Goal: Task Accomplishment & Management: Use online tool/utility

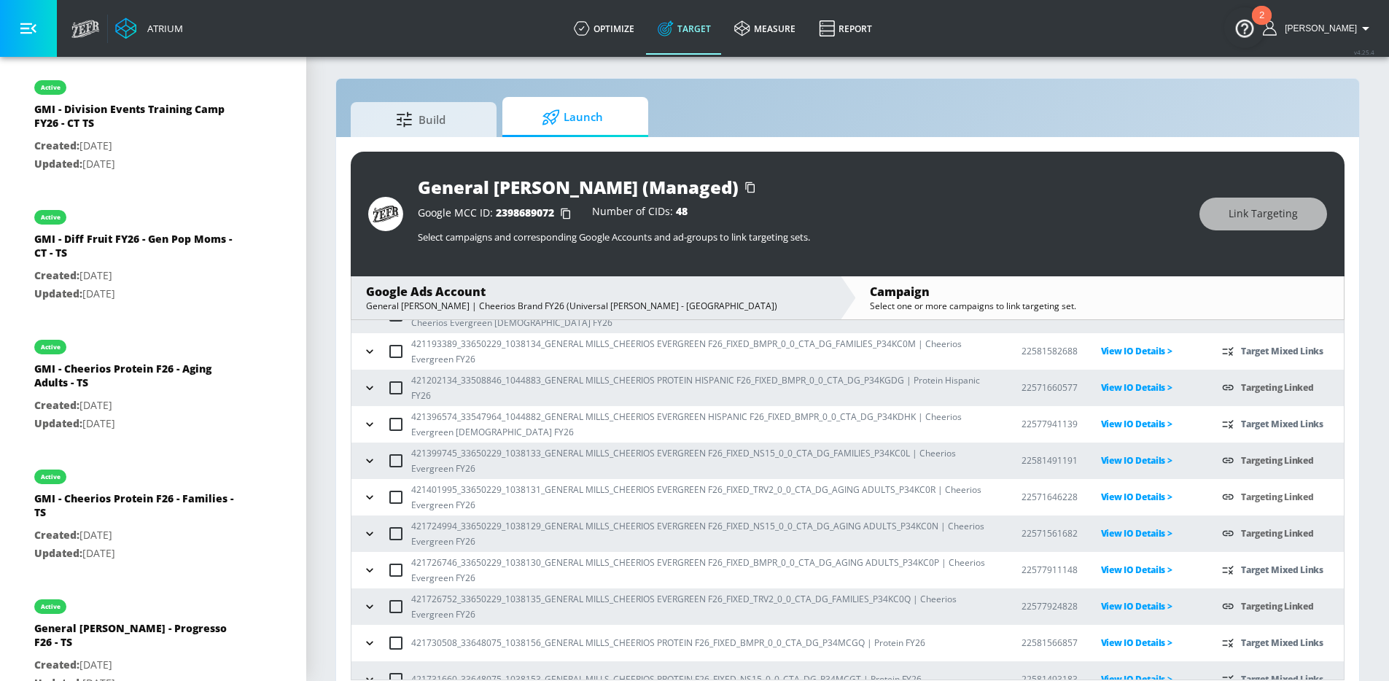
scroll to position [112, 0]
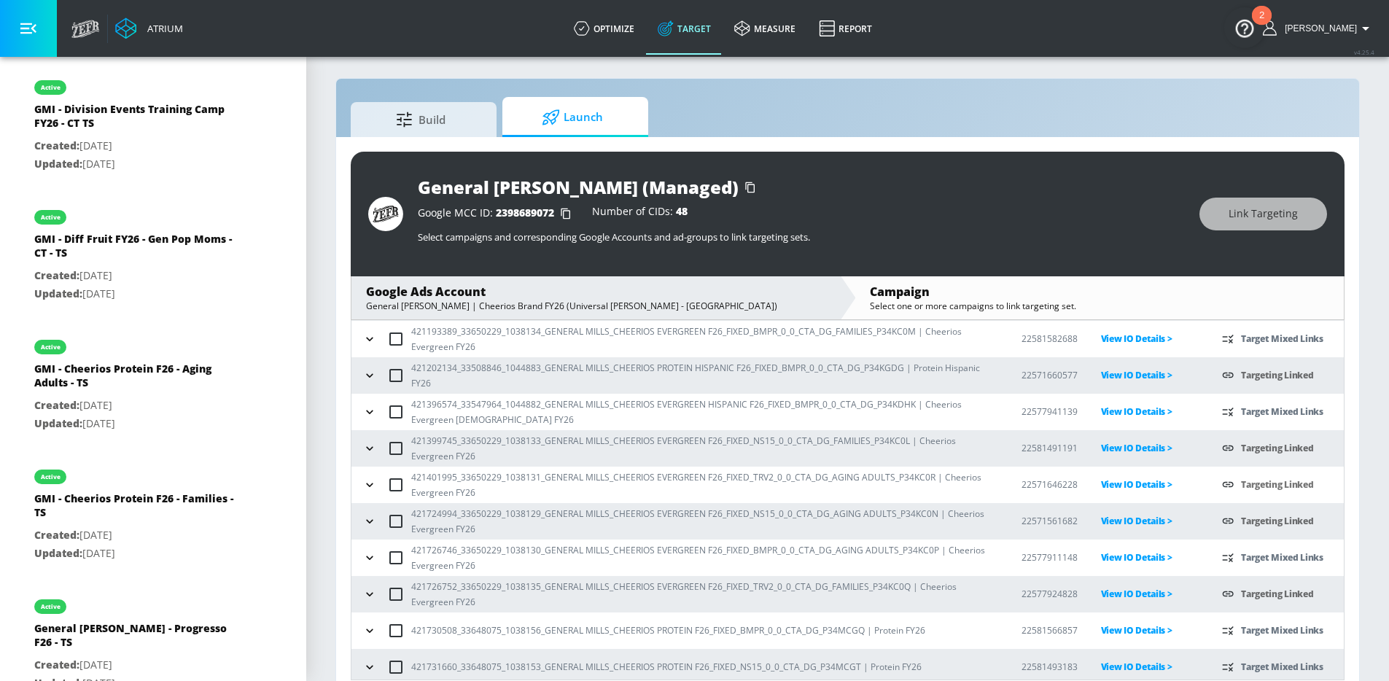
click at [370, 551] on icon "button" at bounding box center [369, 558] width 15 height 15
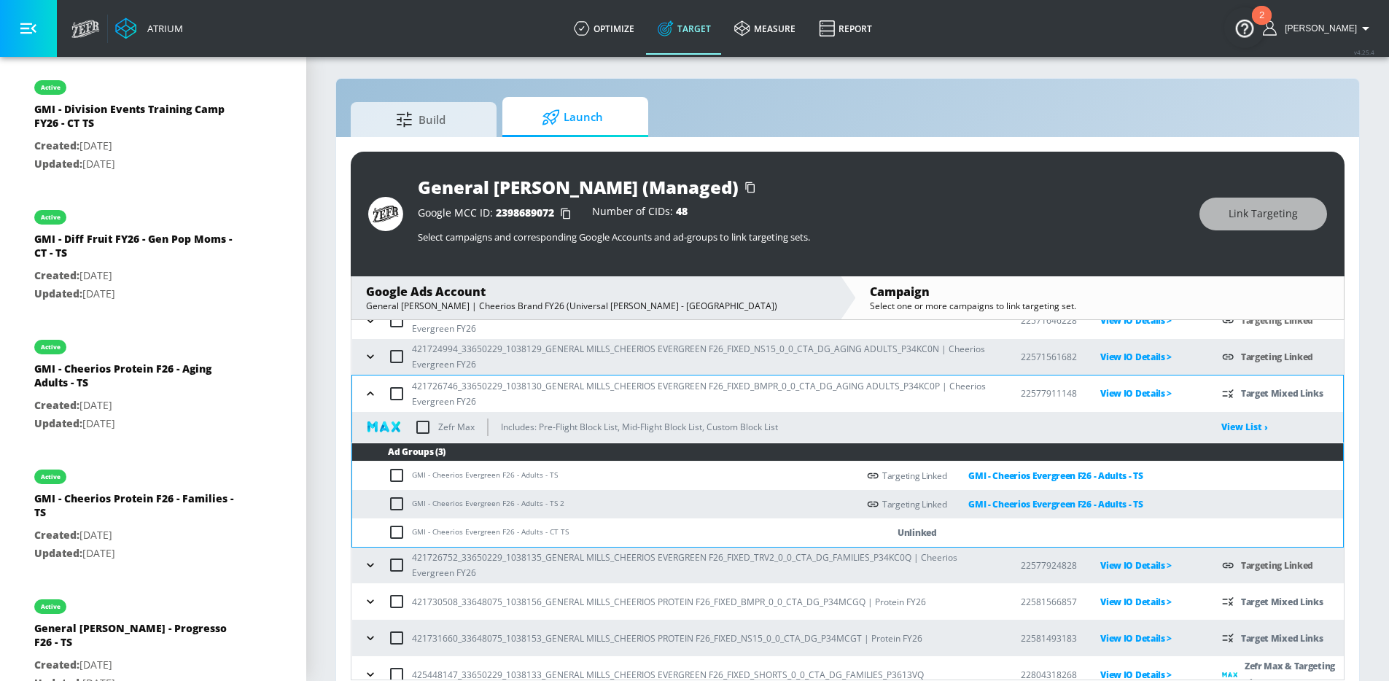
scroll to position [289, 0]
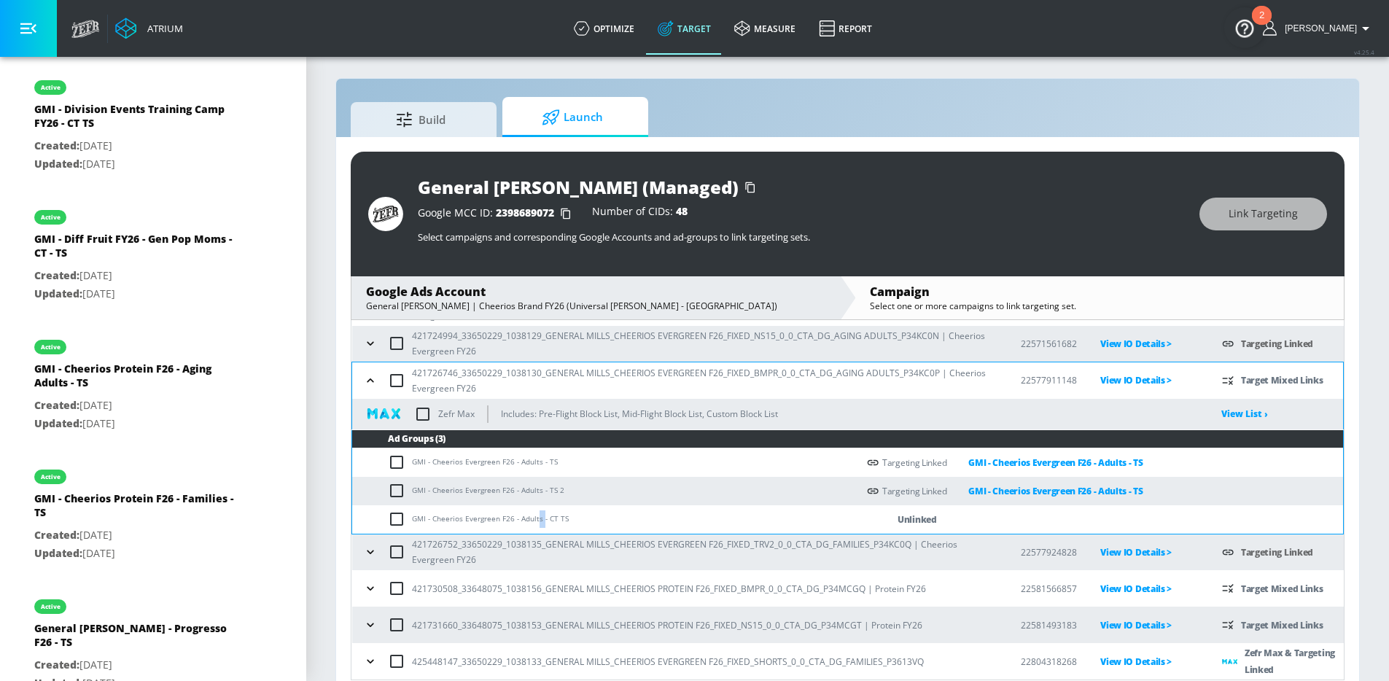
click at [537, 520] on td "GMI - Cheerios Evergreen F26 - Adults - CT TS" at bounding box center [604, 519] width 505 height 28
drag, startPoint x: 553, startPoint y: 519, endPoint x: 411, endPoint y: 518, distance: 142.2
click at [411, 518] on td "GMI - Cheerios Evergreen F26 - Adults - CT TS" at bounding box center [604, 519] width 505 height 28
copy td "GMI - Cheerios Evergreen F26 - Adults - CT"
click at [386, 522] on td "GMI - Cheerios Evergreen F26 - Adults - CT TS" at bounding box center [604, 519] width 505 height 28
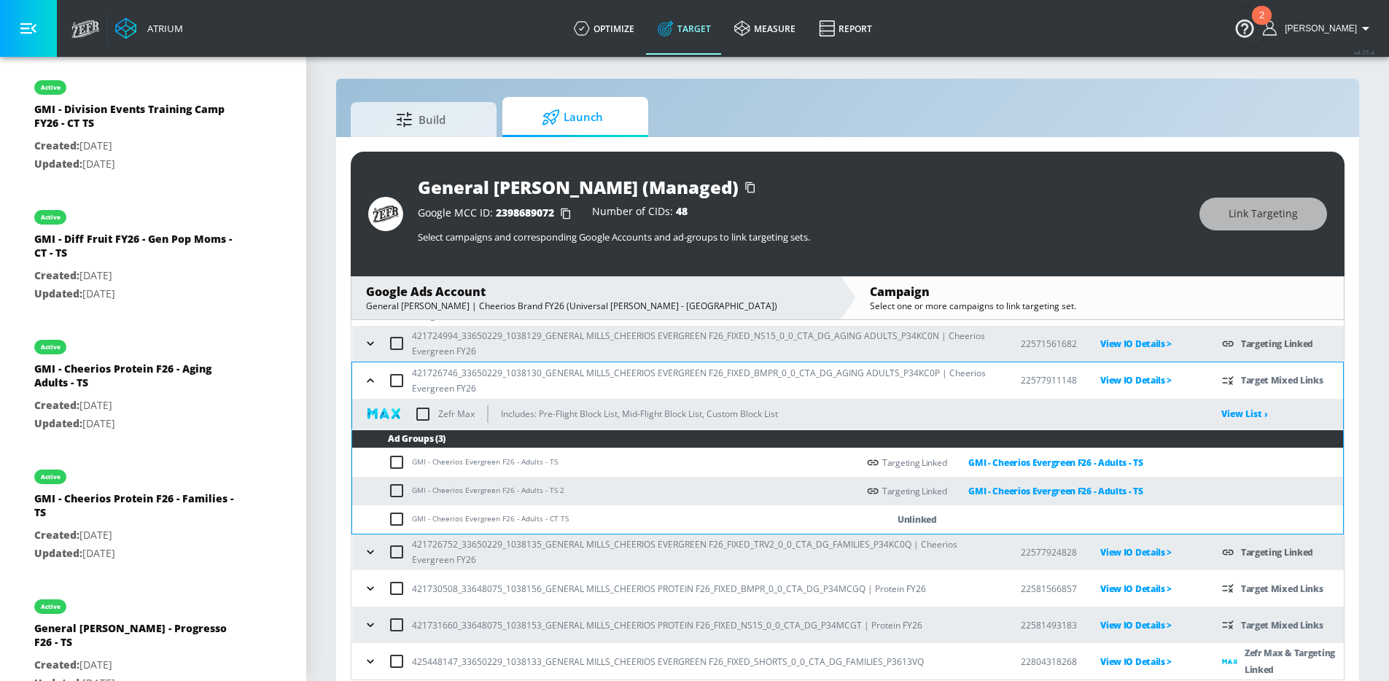
click at [386, 521] on td "GMI - Cheerios Evergreen F26 - Adults - CT TS" at bounding box center [604, 519] width 505 height 28
click at [400, 520] on input "checkbox" at bounding box center [400, 519] width 24 height 18
checkbox input "true"
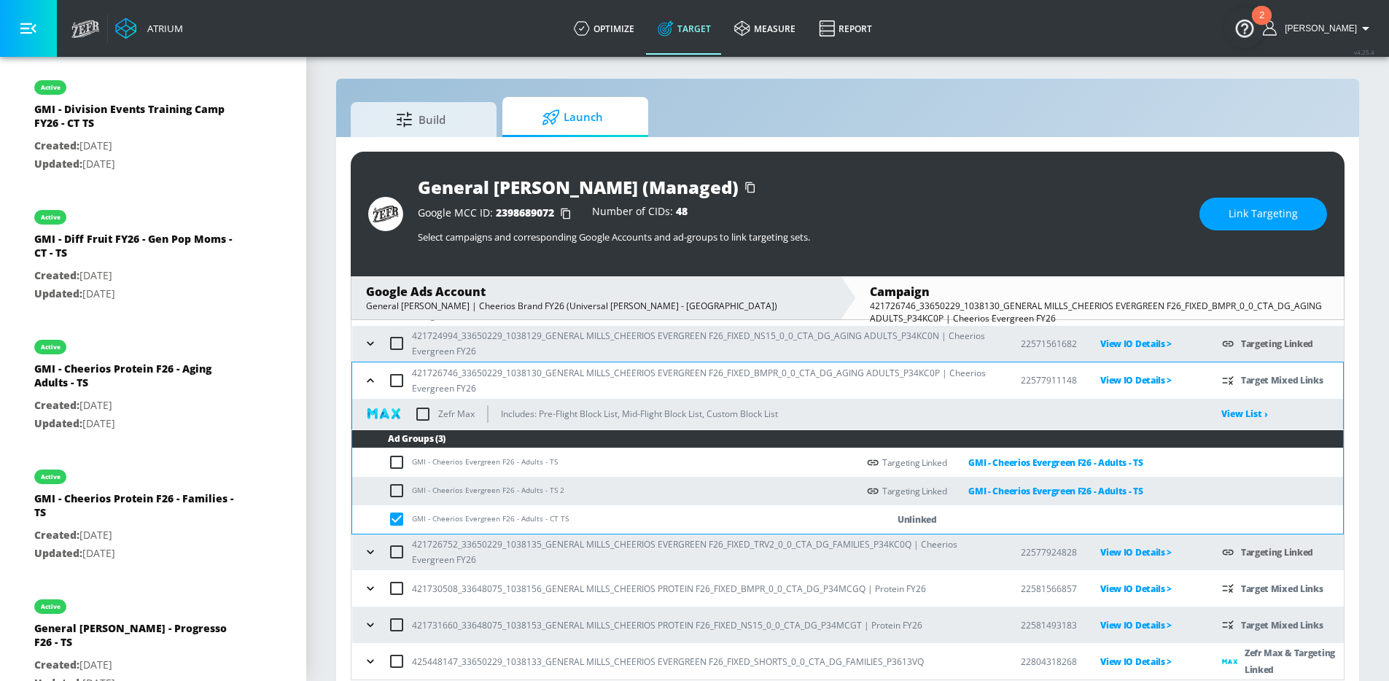
click at [1258, 224] on button "Link Targeting" at bounding box center [1264, 214] width 128 height 33
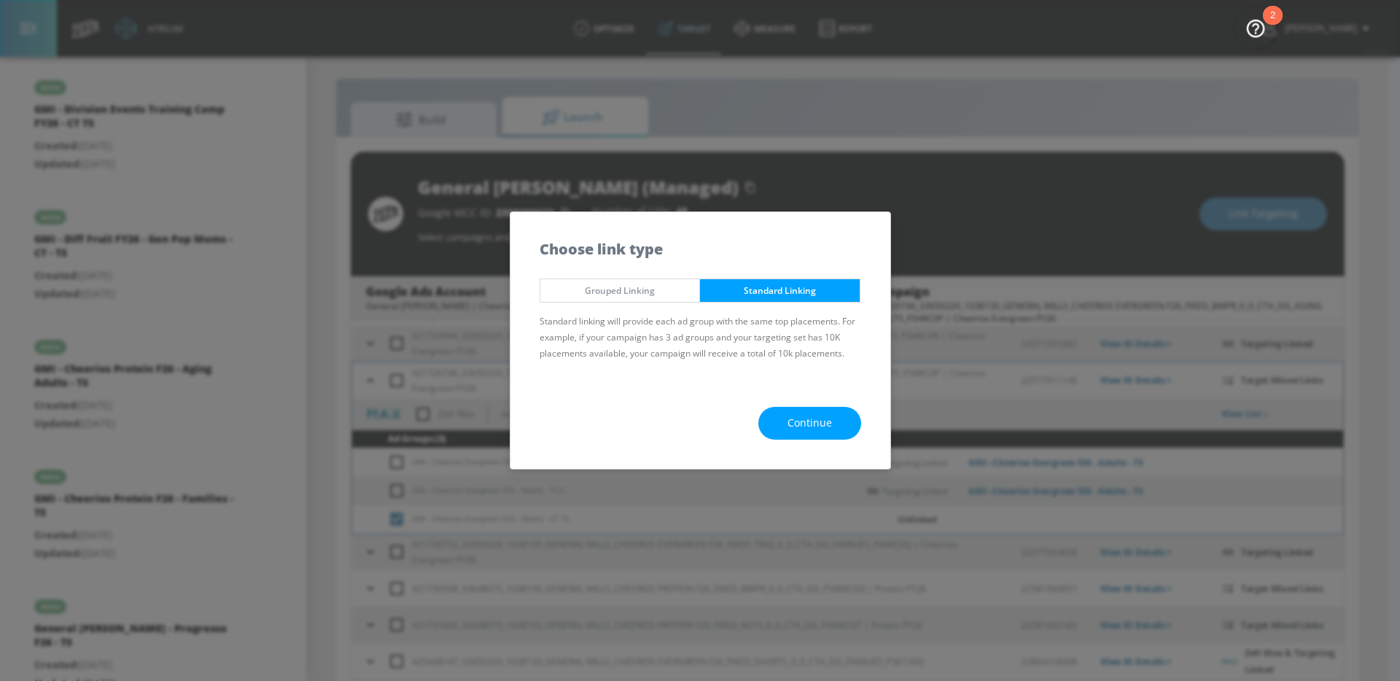
click at [808, 418] on span "Continue" at bounding box center [810, 423] width 44 height 18
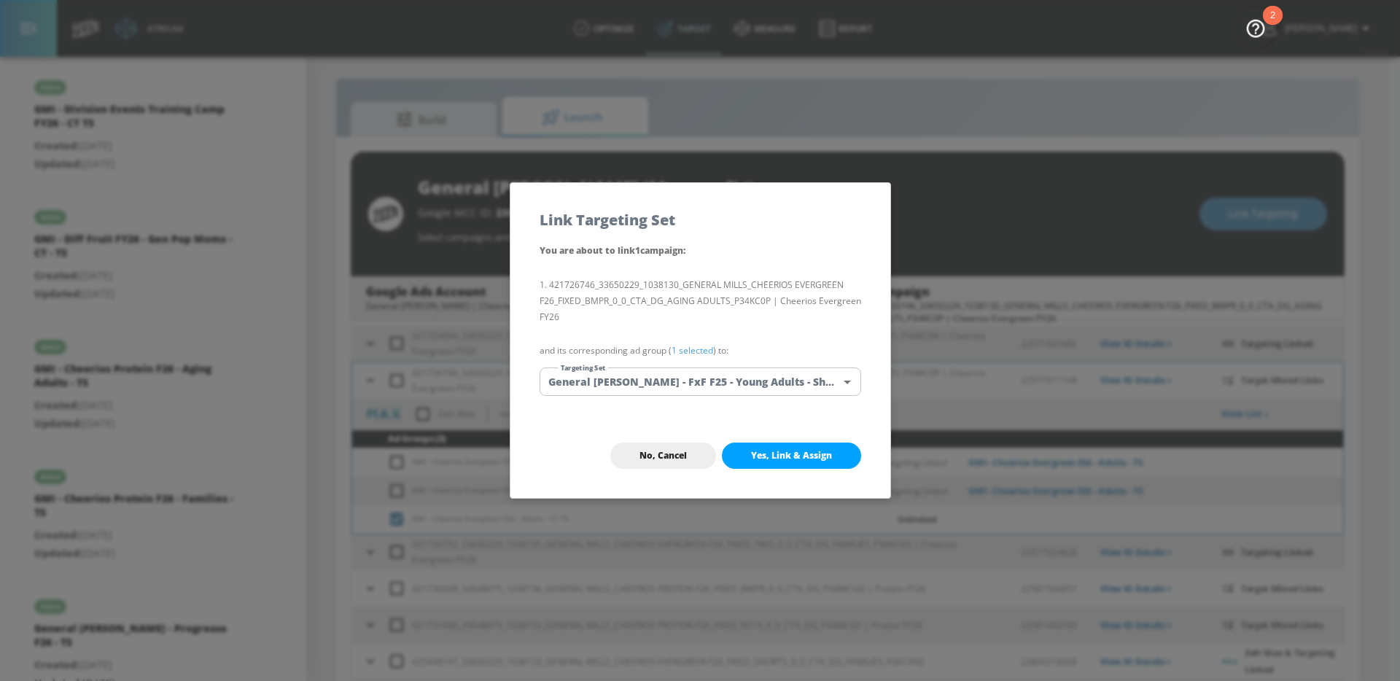
click at [729, 374] on body "Atrium optimize Target measure Report optimize Target measure Report v 4.25.4 […" at bounding box center [700, 344] width 1400 height 702
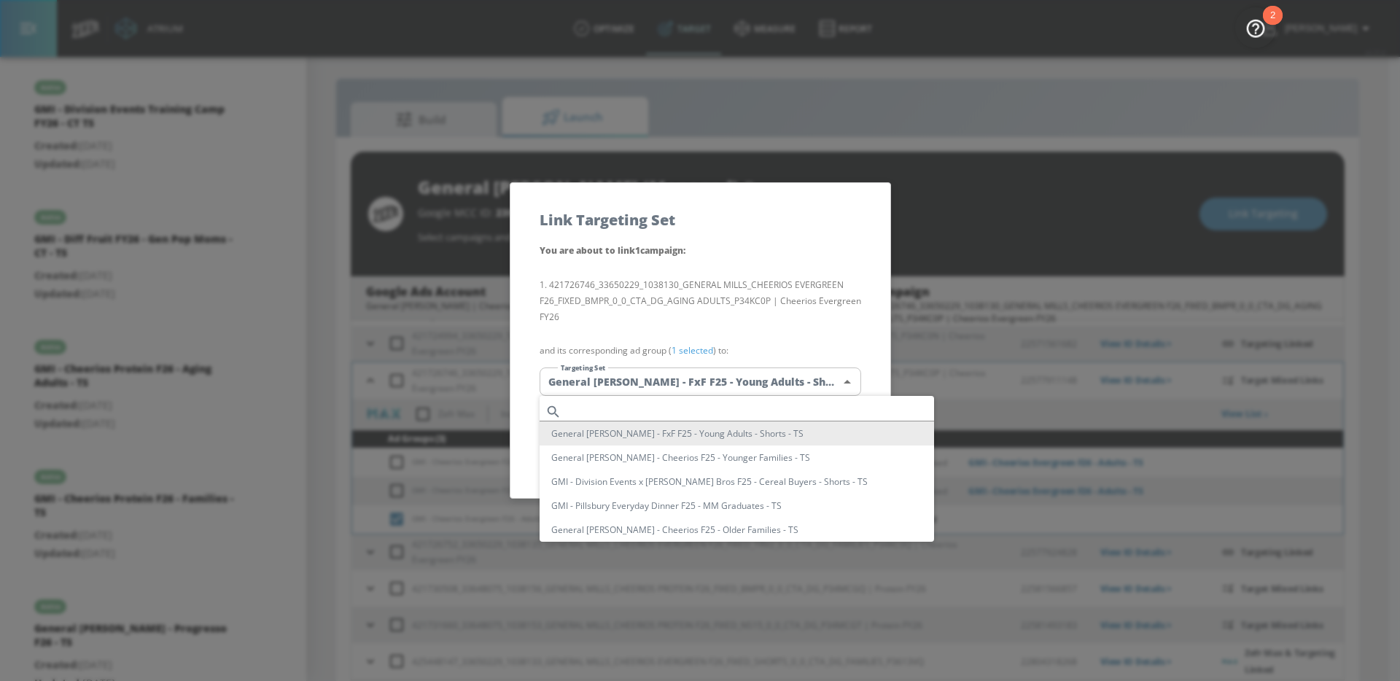
click at [661, 416] on input "text" at bounding box center [750, 412] width 367 height 20
paste input "GMI - Cheerios Evergreen F26 - Adults - CT"
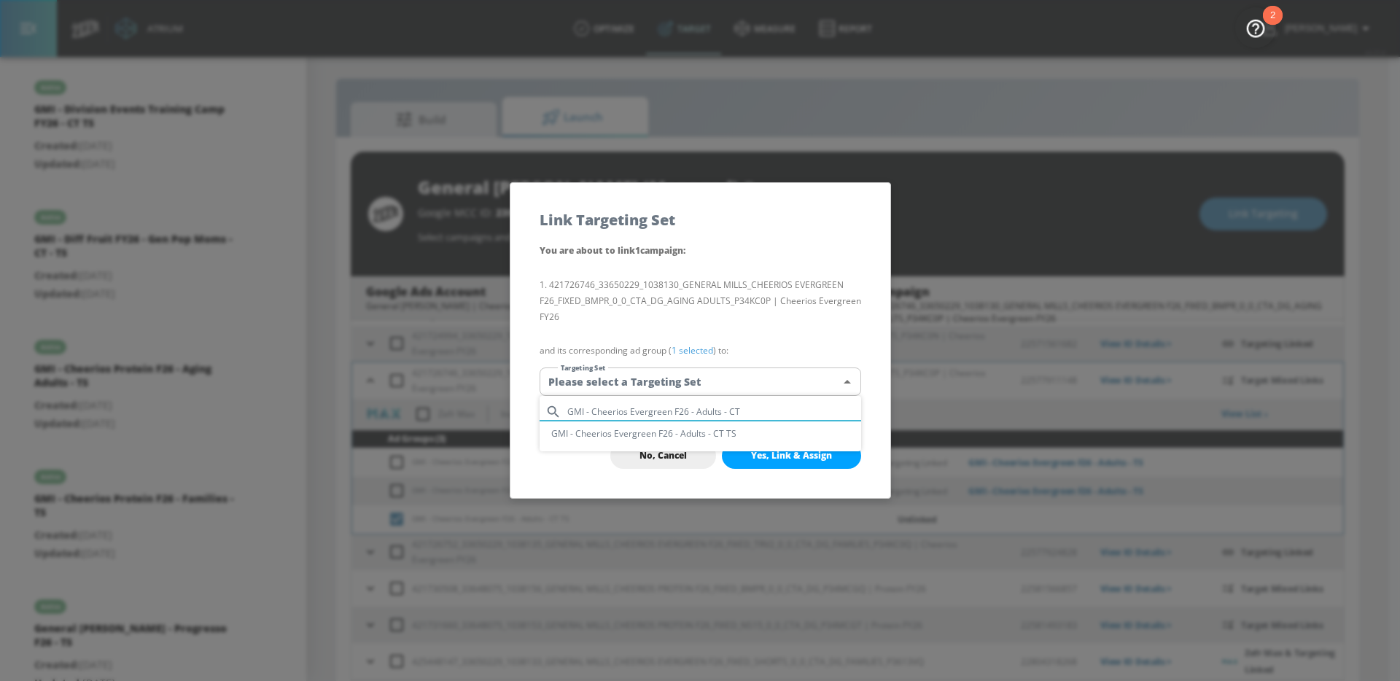
type input "GMI - Cheerios Evergreen F26 - Adults - CT"
click at [712, 435] on li "GMI - Cheerios Evergreen F26 - Adults - CT TS" at bounding box center [701, 433] width 322 height 24
type input "9dc6eae6-cb42-4546-855d-bfb3359479a1"
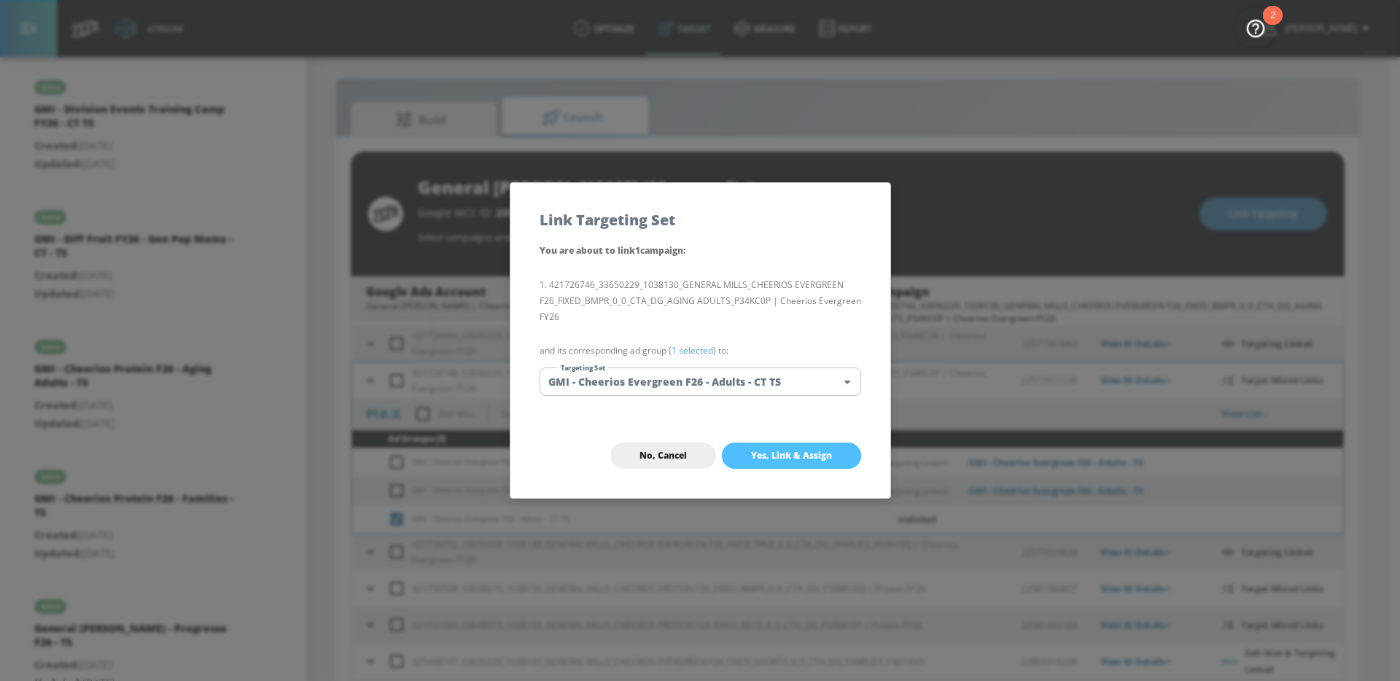
click at [803, 459] on span "Yes, Link & Assign" at bounding box center [791, 456] width 81 height 12
checkbox input "false"
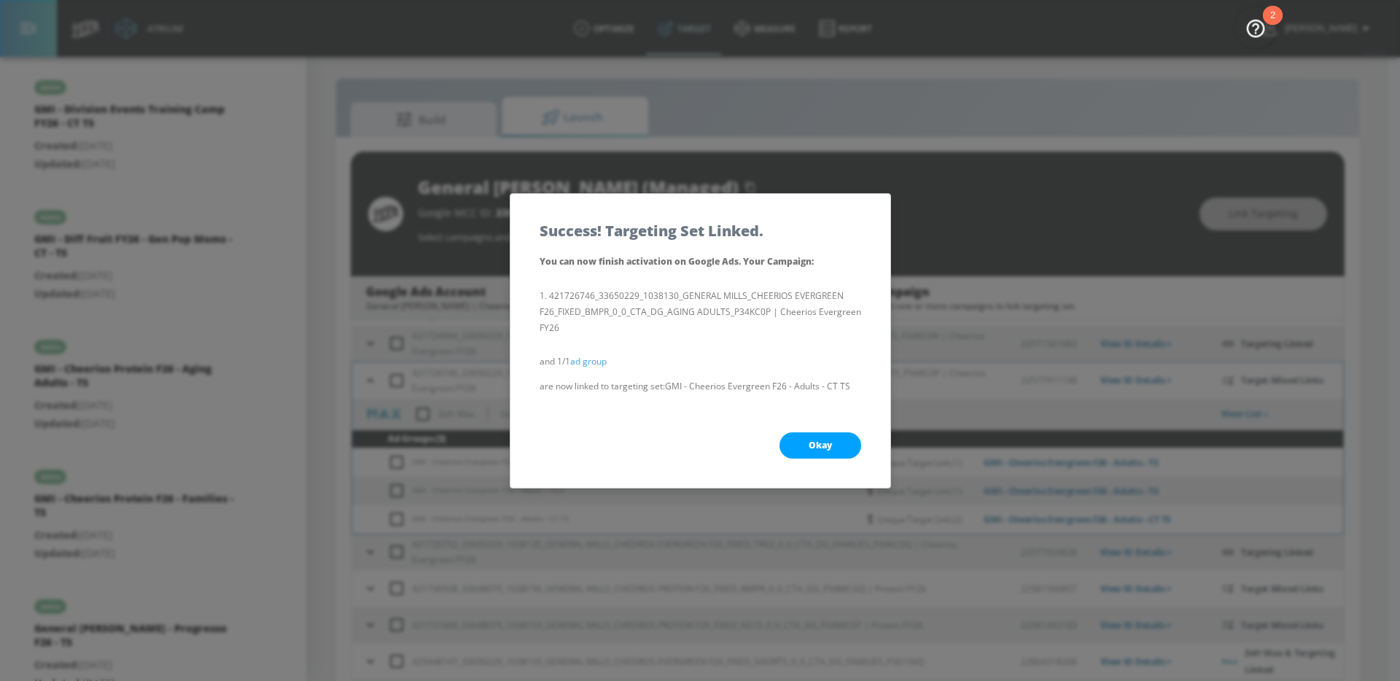
click at [828, 440] on span "Okay" at bounding box center [820, 446] width 23 height 12
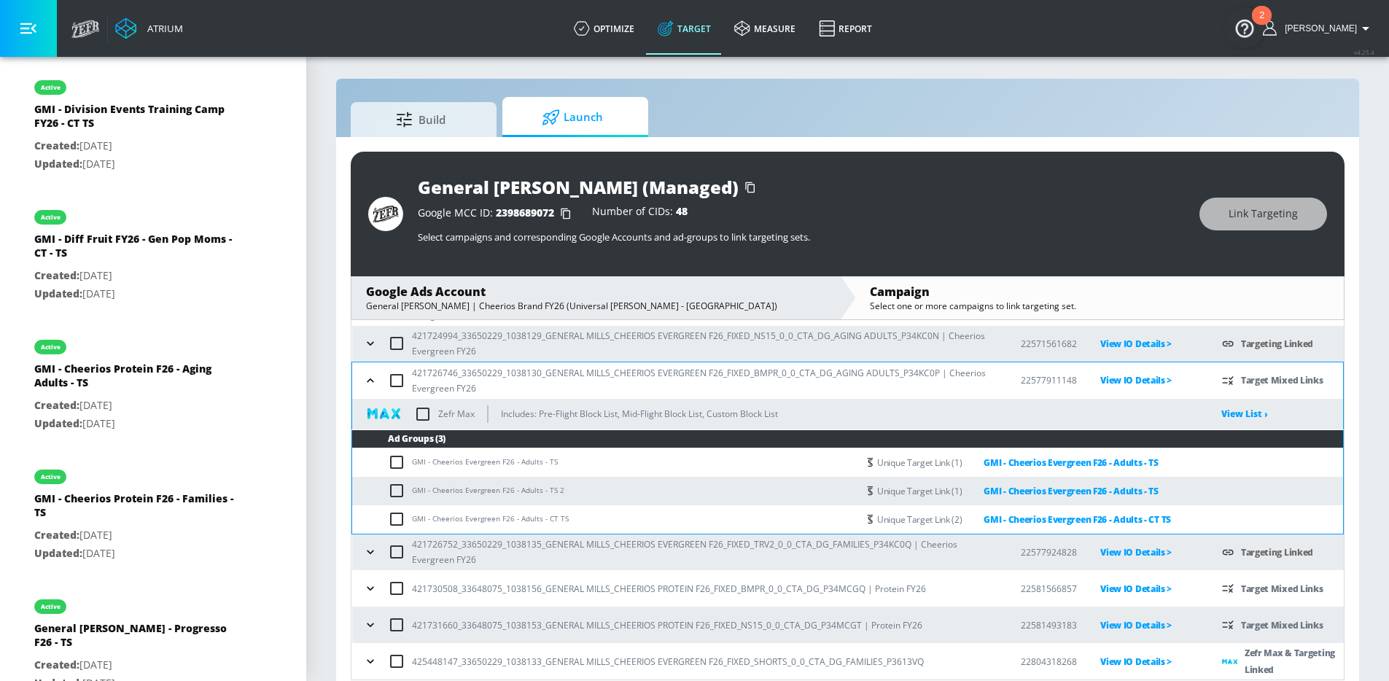
click at [370, 376] on icon "button" at bounding box center [370, 380] width 15 height 15
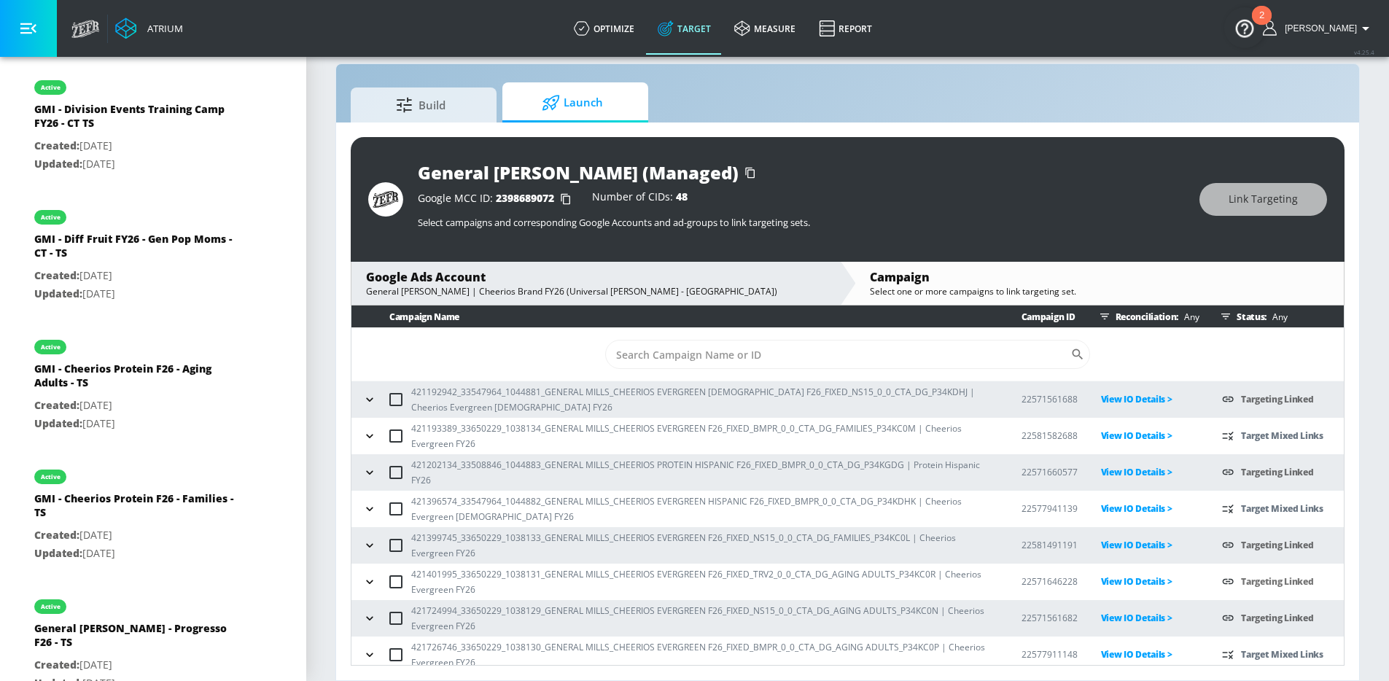
scroll to position [18, 0]
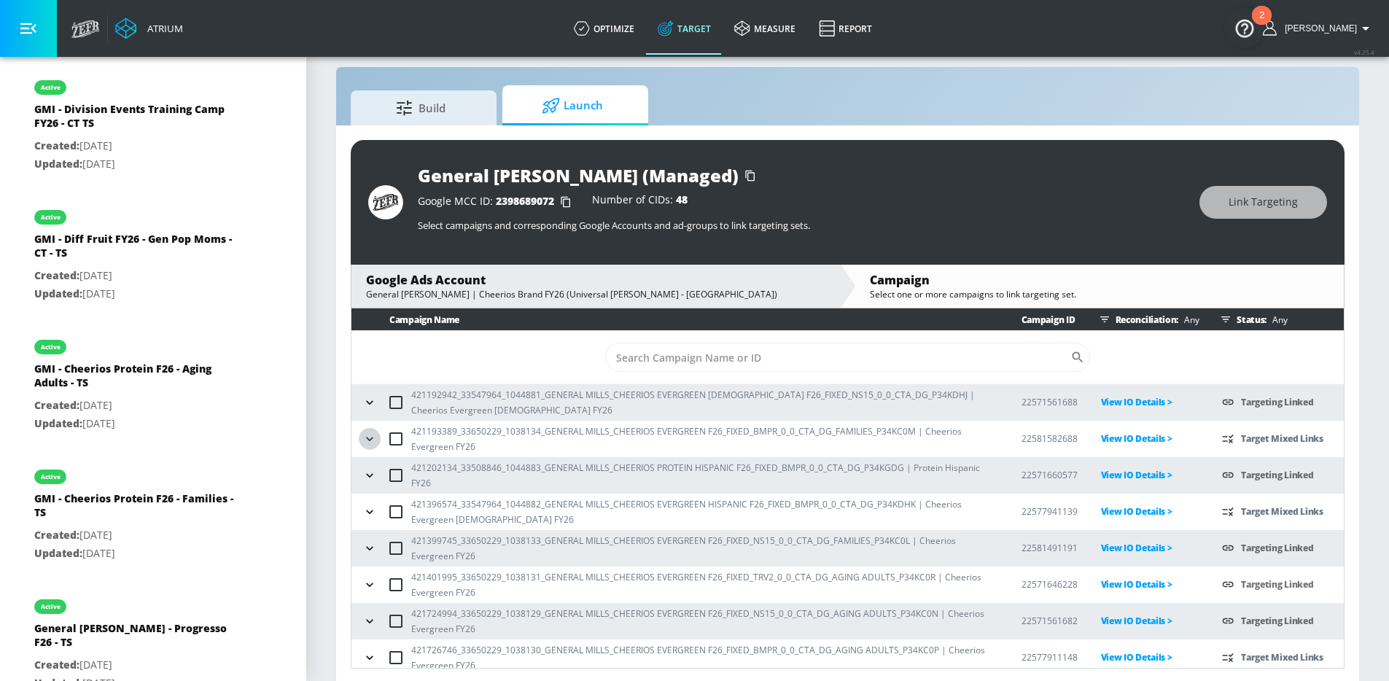
click at [362, 438] on icon "button" at bounding box center [369, 439] width 15 height 15
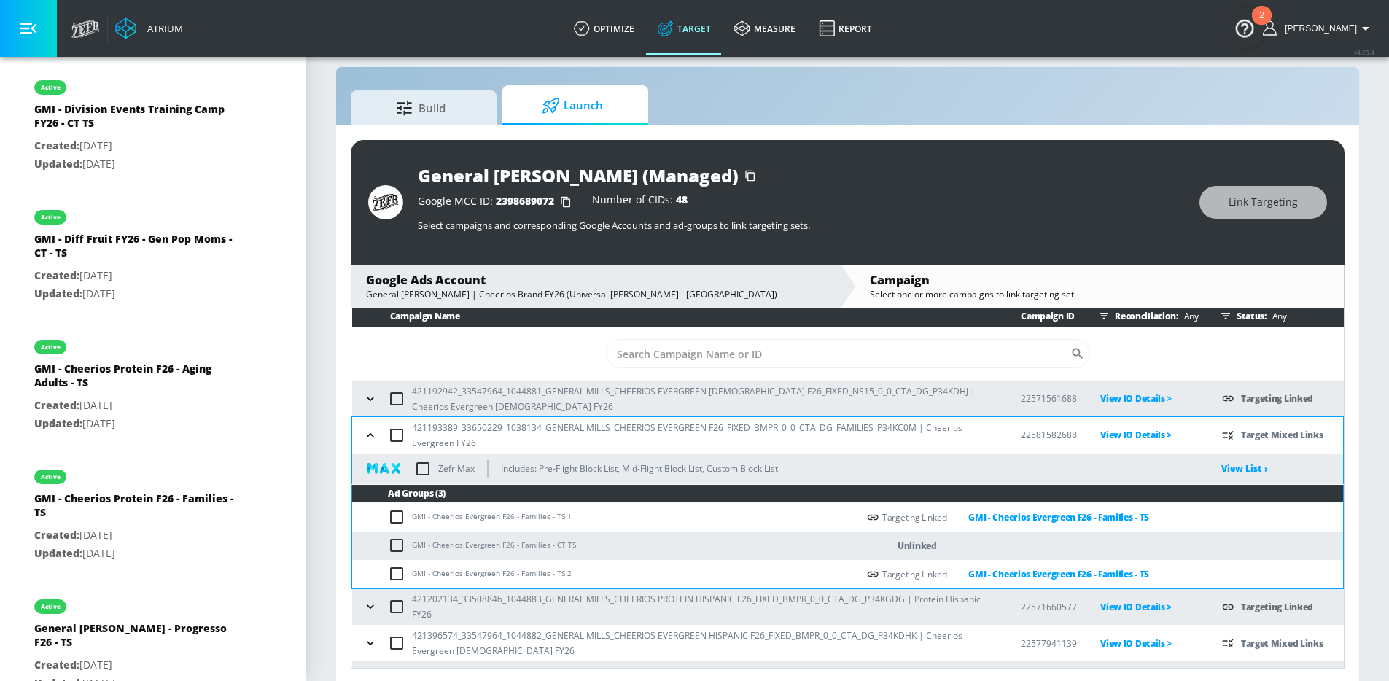
scroll to position [6, 0]
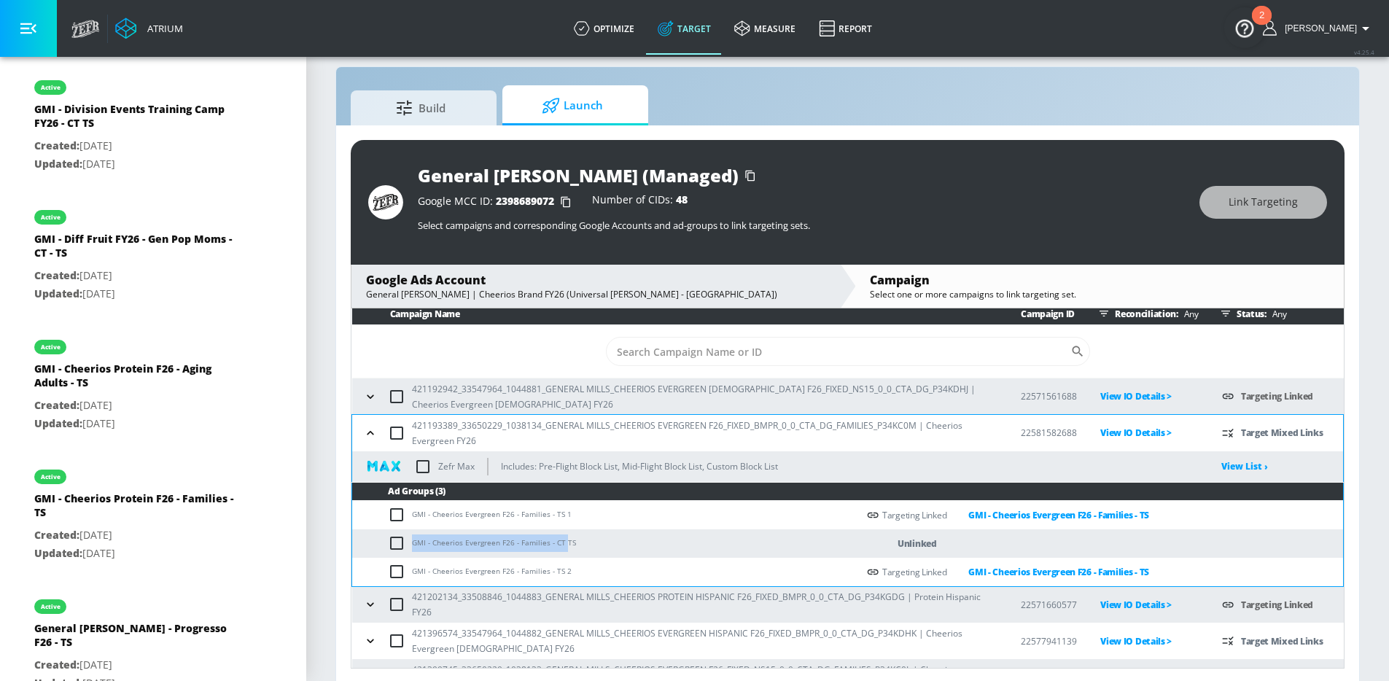
drag, startPoint x: 562, startPoint y: 543, endPoint x: 414, endPoint y: 541, distance: 148.1
click at [414, 541] on td "GMI - Cheerios Evergreen F26 - Families - CT TS" at bounding box center [604, 543] width 505 height 28
copy td "GMI - Cheerios Evergreen F26 - Families - CT"
click at [389, 544] on input "checkbox" at bounding box center [400, 544] width 24 height 18
checkbox input "true"
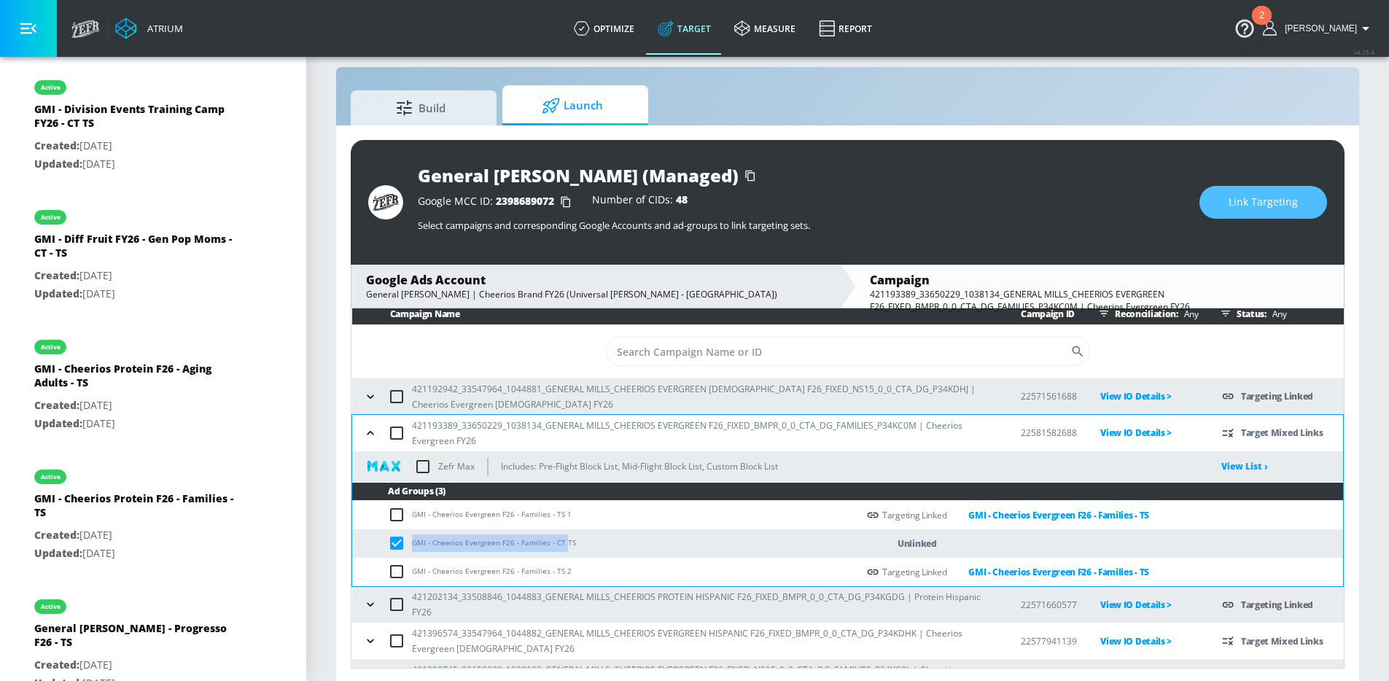
click at [1239, 206] on span "Link Targeting" at bounding box center [1263, 202] width 69 height 18
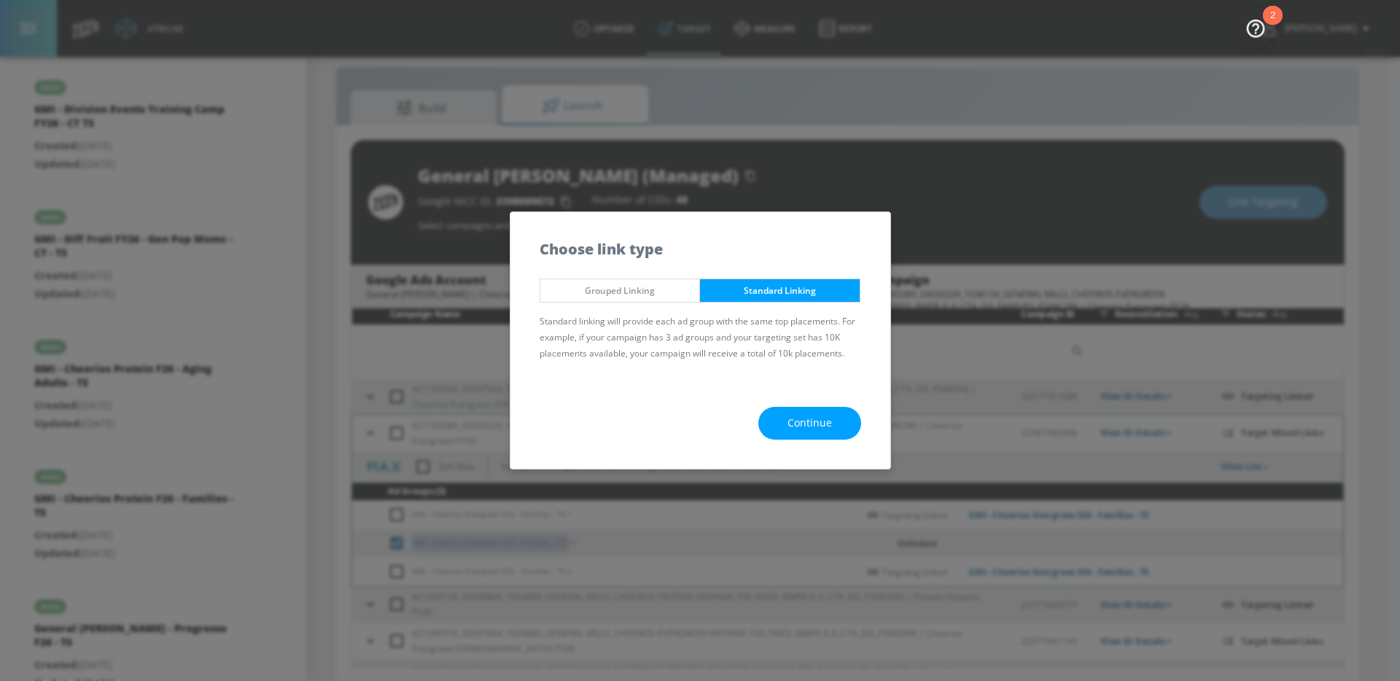
drag, startPoint x: 801, startPoint y: 406, endPoint x: 806, endPoint y: 417, distance: 11.8
click at [802, 409] on button "Continue" at bounding box center [809, 423] width 103 height 33
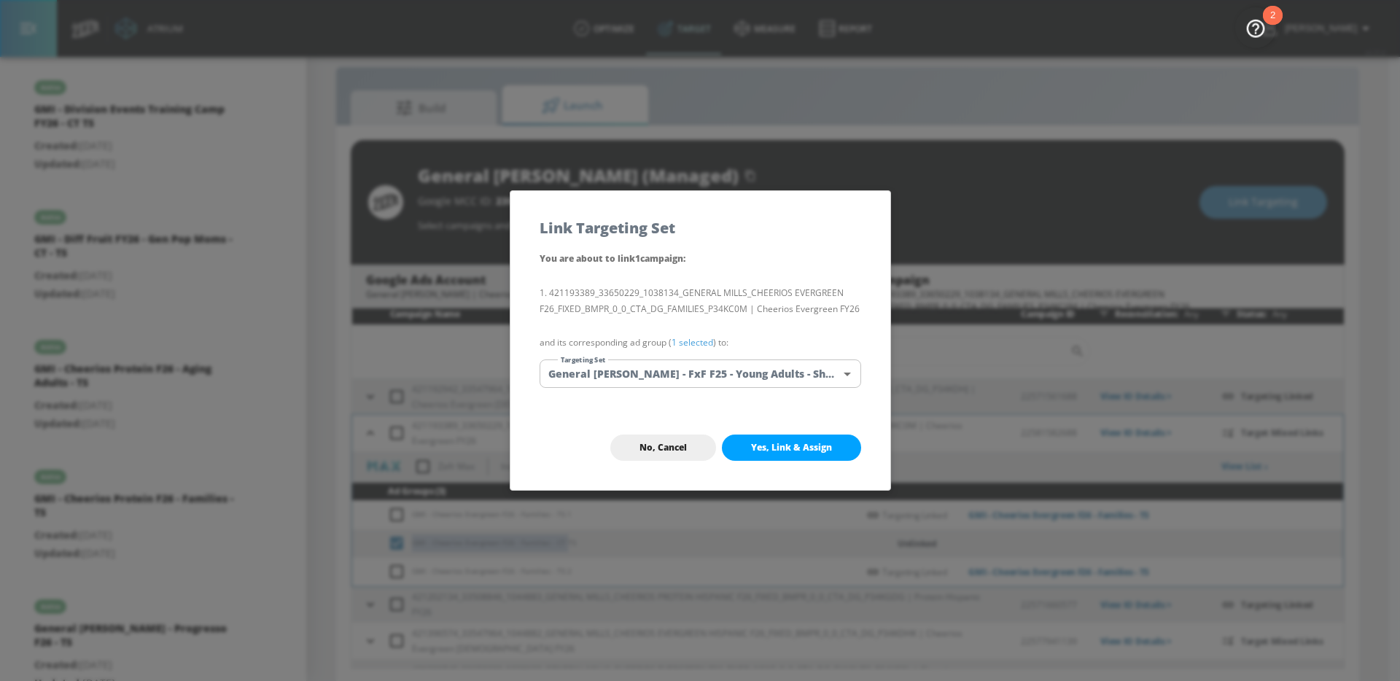
click at [764, 370] on body "Atrium optimize Target measure Report optimize Target measure Report v 4.25.4 […" at bounding box center [700, 333] width 1400 height 702
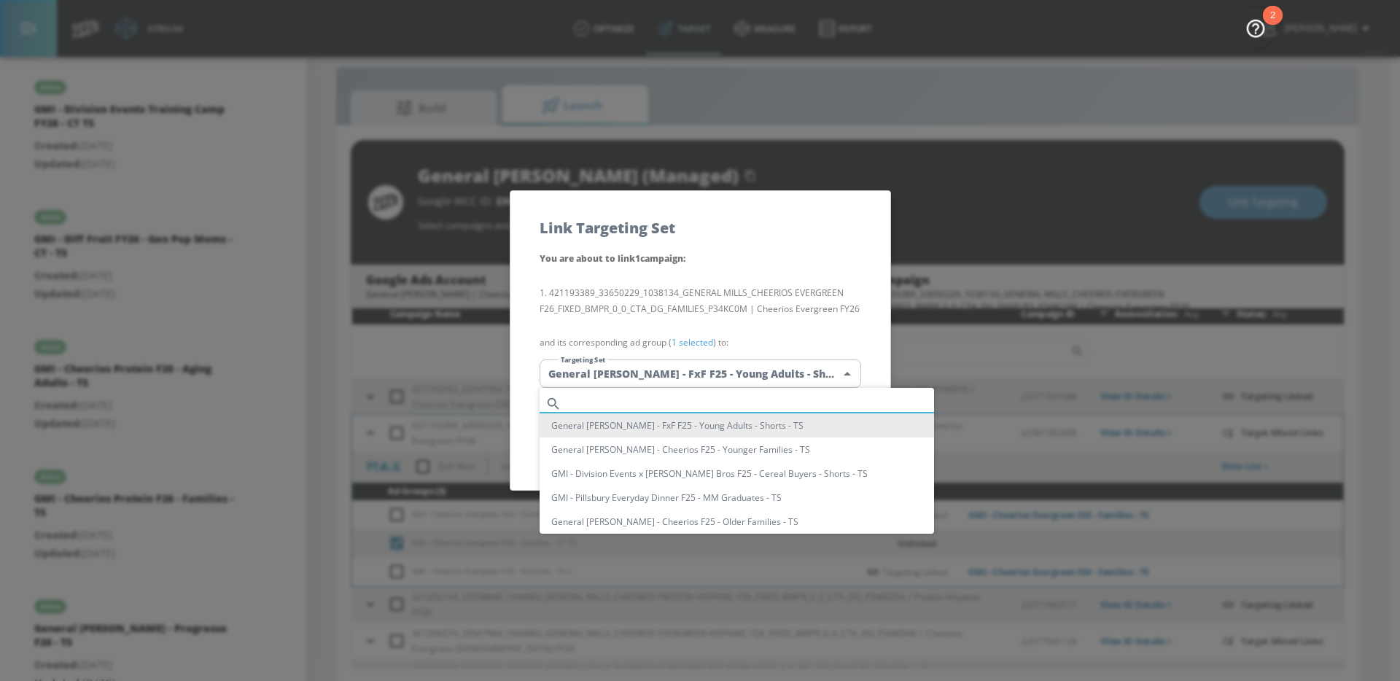
click at [649, 397] on input "text" at bounding box center [750, 404] width 367 height 20
paste input "GMI - Cheerios Evergreen F26 - Families - CT"
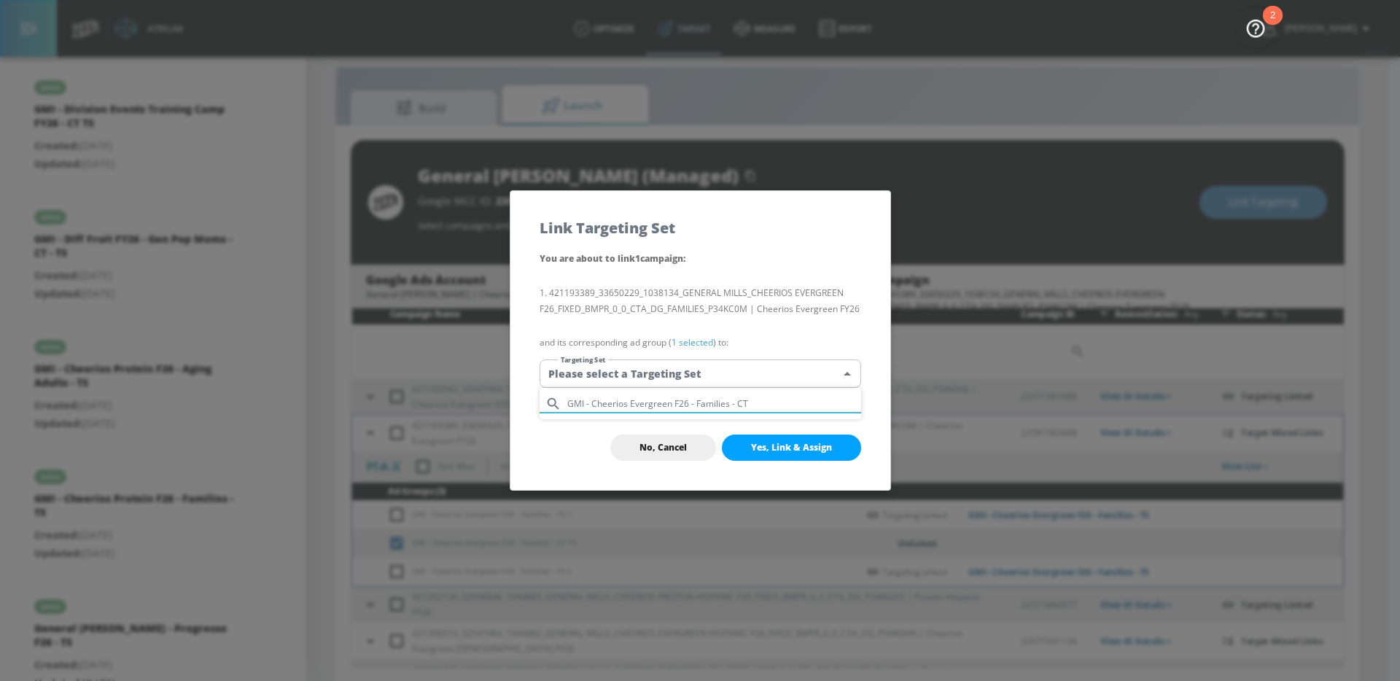
type input "GMI - Cheerios Evergreen F26 - Families - CT"
click at [749, 314] on div at bounding box center [700, 340] width 1400 height 681
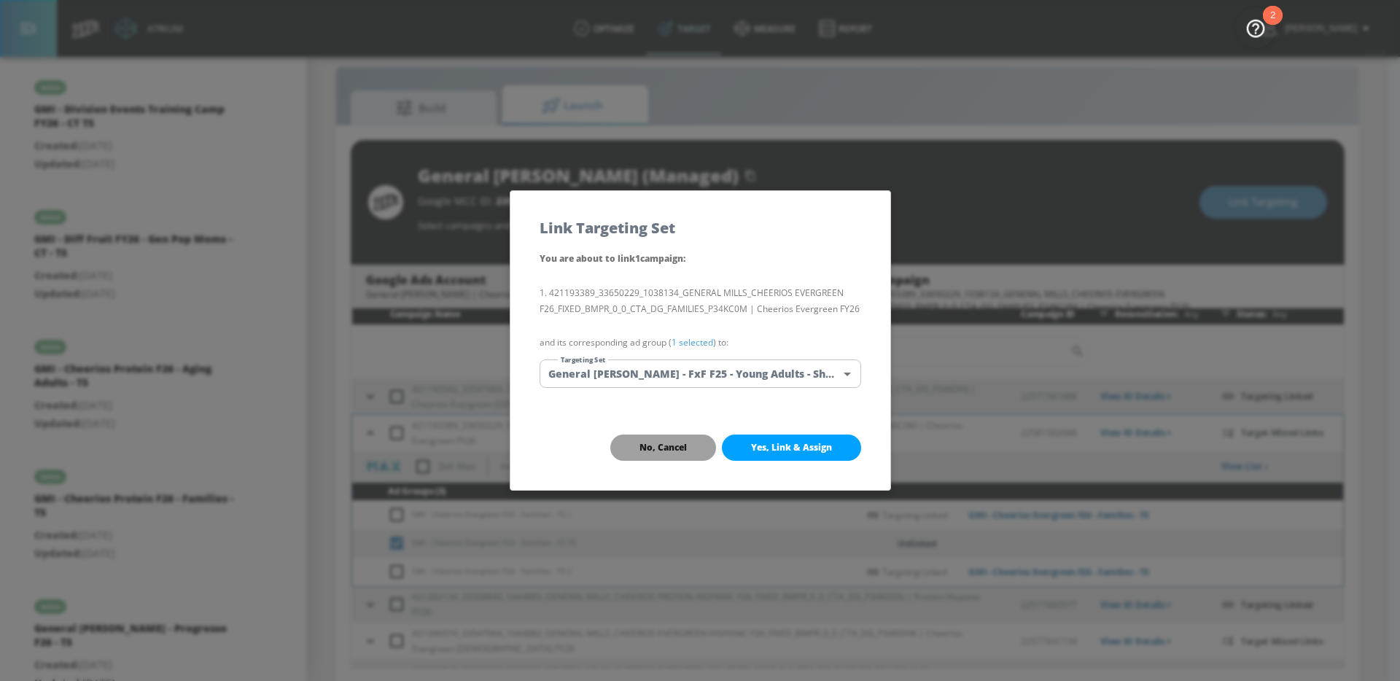
click at [677, 443] on span "No, Cancel" at bounding box center [663, 448] width 47 height 12
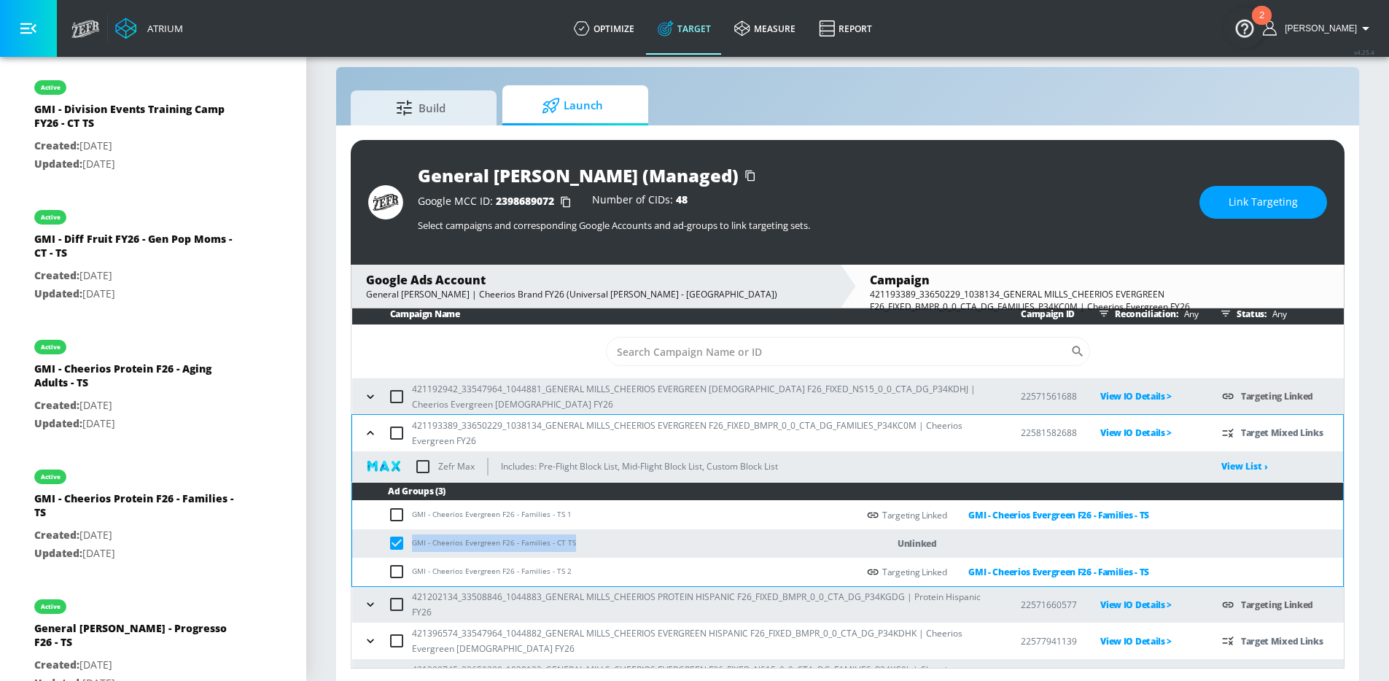
drag, startPoint x: 577, startPoint y: 542, endPoint x: 412, endPoint y: 539, distance: 164.8
click at [412, 539] on td "GMI - Cheerios Evergreen F26 - Families - CT TS" at bounding box center [604, 543] width 505 height 28
copy td "GMI - Cheerios Evergreen F26 - Families - CT TS"
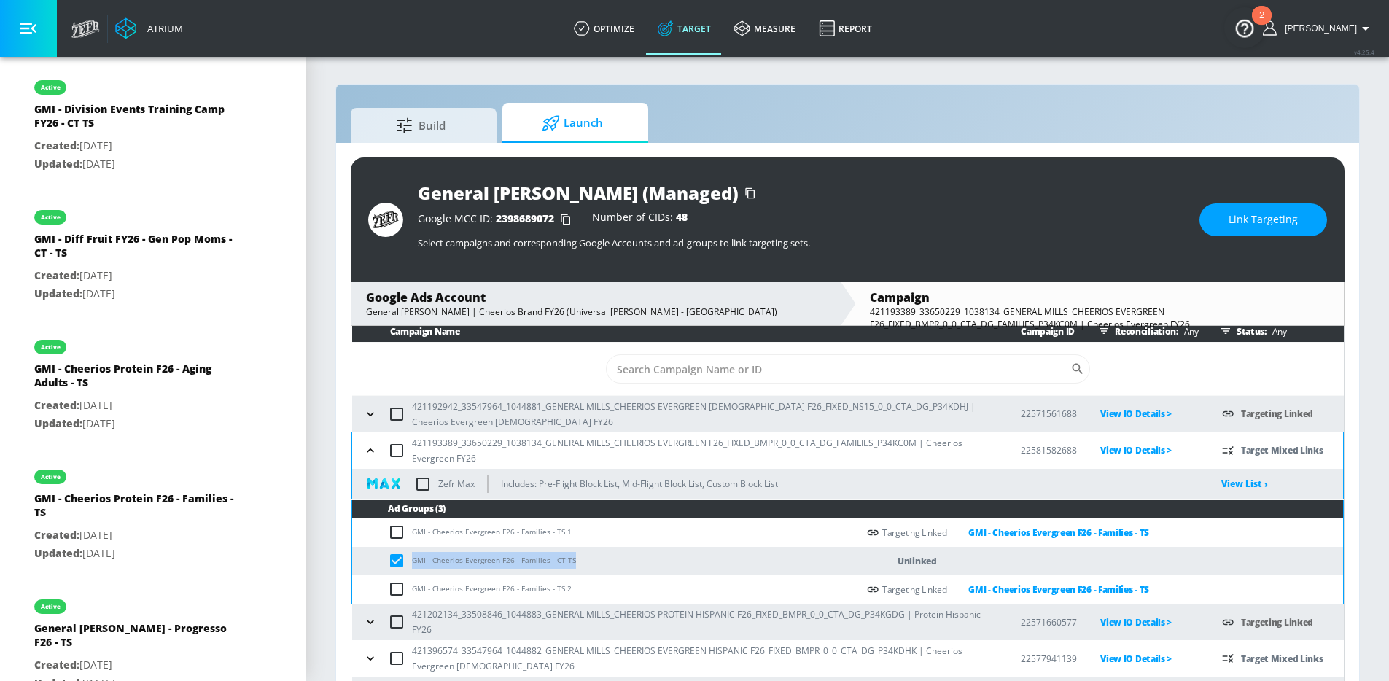
scroll to position [0, 0]
